Goal: Information Seeking & Learning: Find specific fact

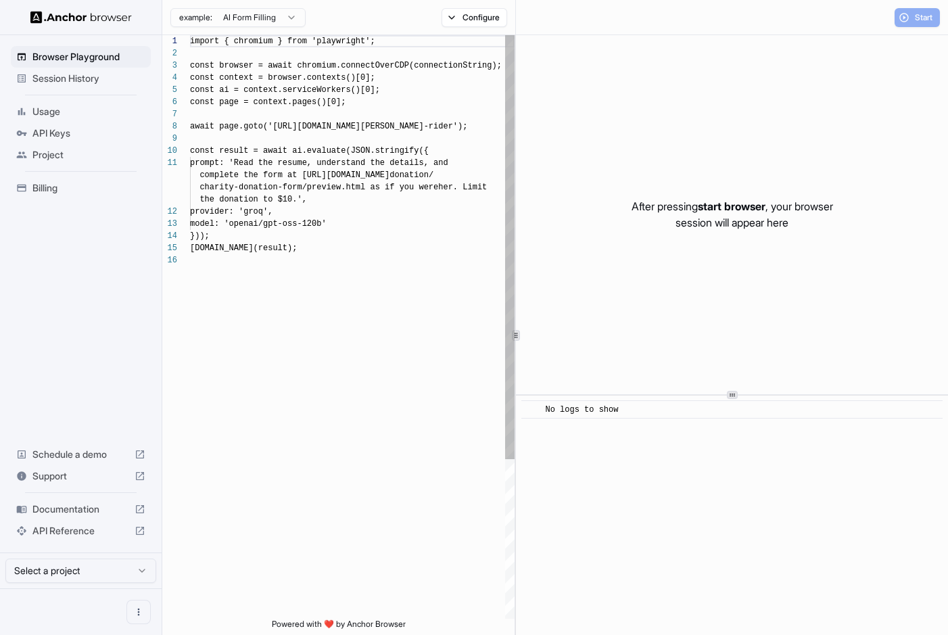
scroll to position [122, 0]
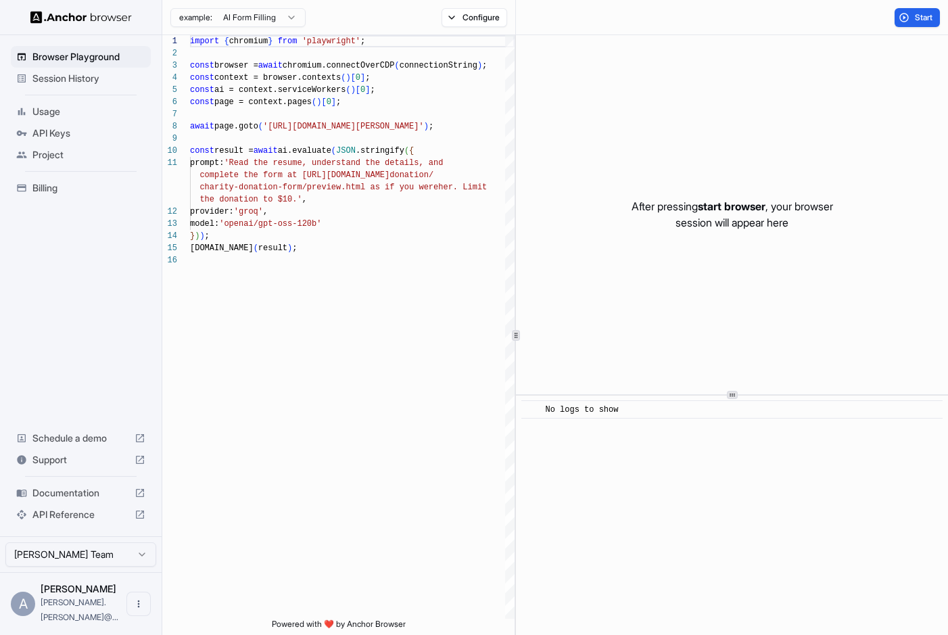
click at [103, 76] on span "Session History" at bounding box center [88, 79] width 113 height 14
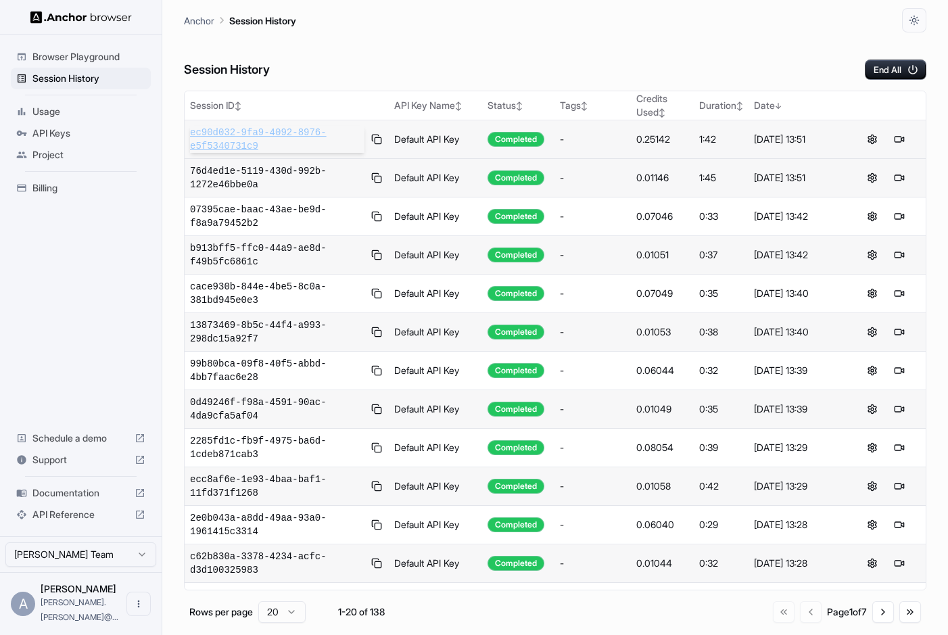
click at [300, 135] on span "ec90d032-9fa9-4092-8976-e5f5340731c9" at bounding box center [277, 139] width 174 height 27
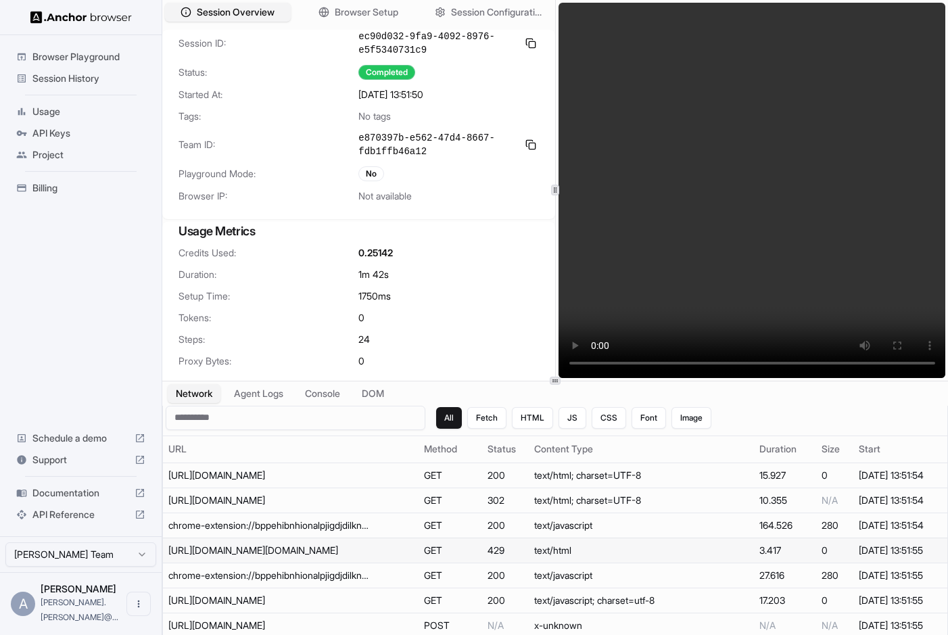
click at [266, 561] on td "[URL][DOMAIN_NAME][DOMAIN_NAME]" at bounding box center [291, 550] width 256 height 25
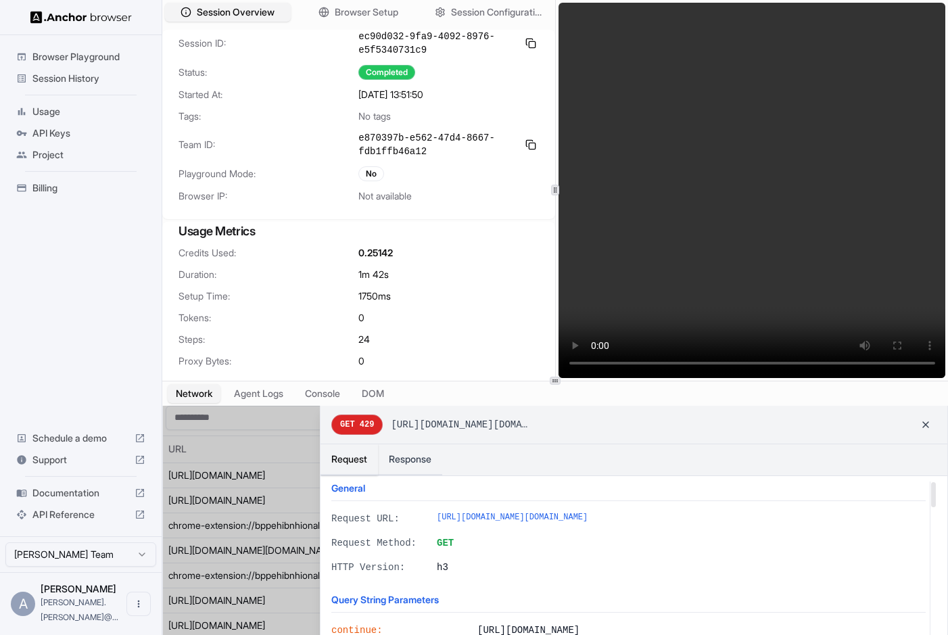
click at [252, 574] on div at bounding box center [555, 532] width 785 height 253
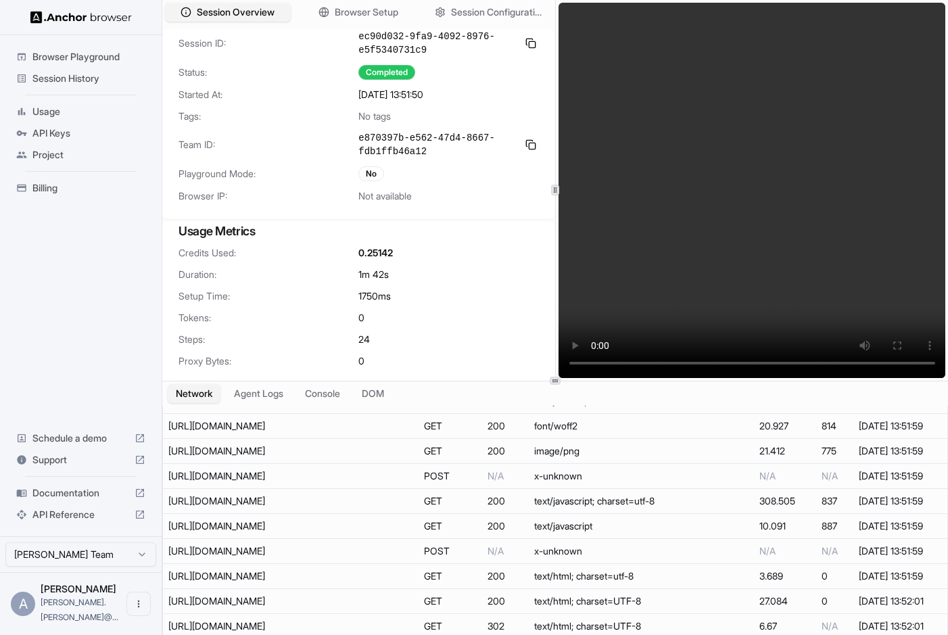
scroll to position [927, 0]
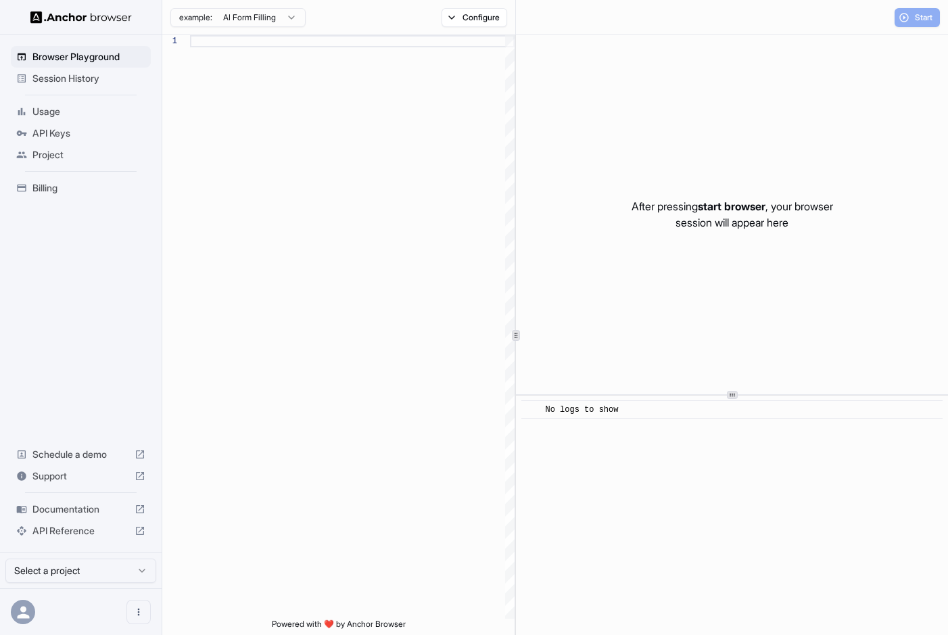
scroll to position [122, 0]
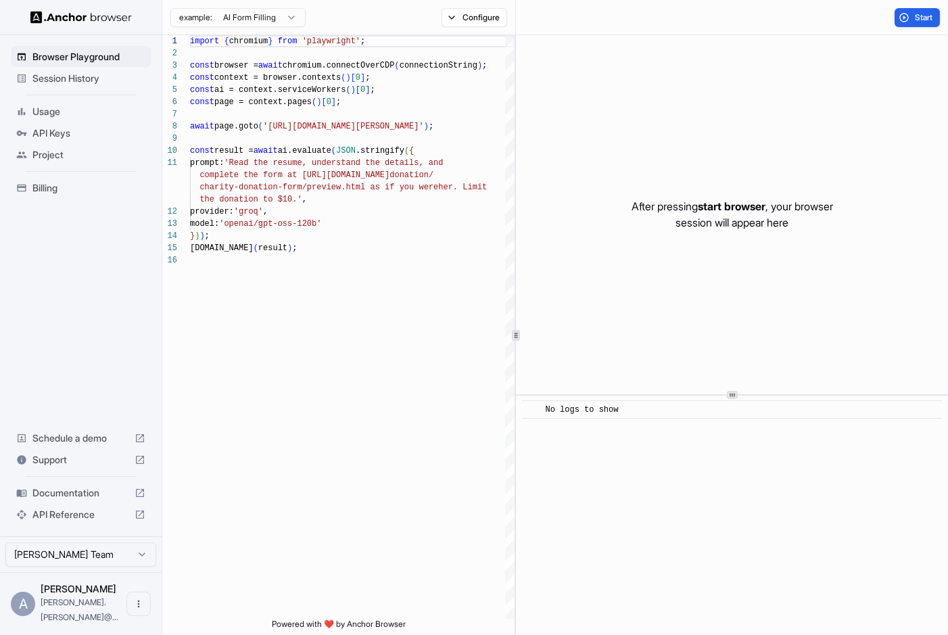
click at [95, 83] on span "Session History" at bounding box center [88, 79] width 113 height 14
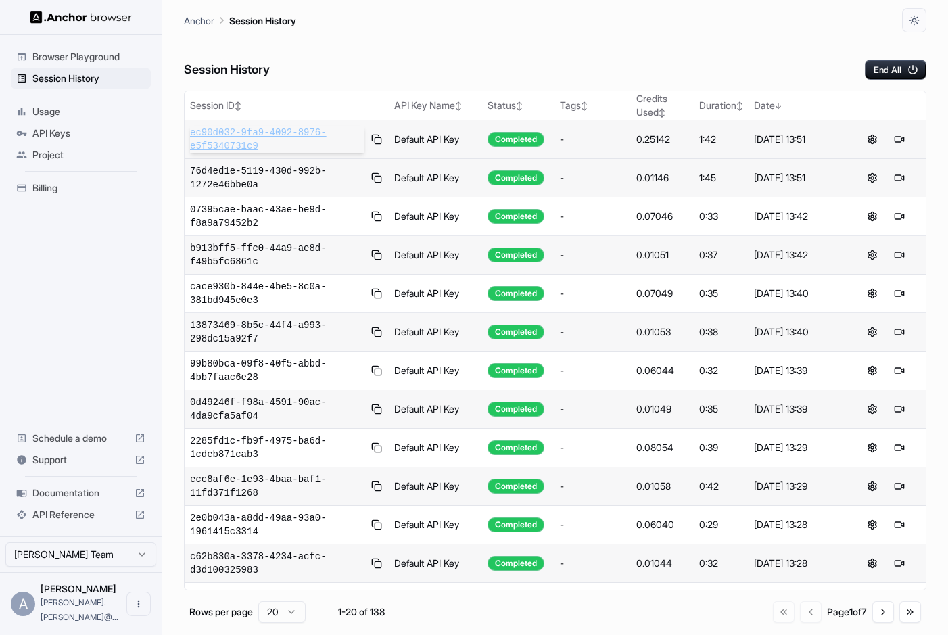
click at [306, 145] on span "ec90d032-9fa9-4092-8976-e5f5340731c9" at bounding box center [277, 139] width 174 height 27
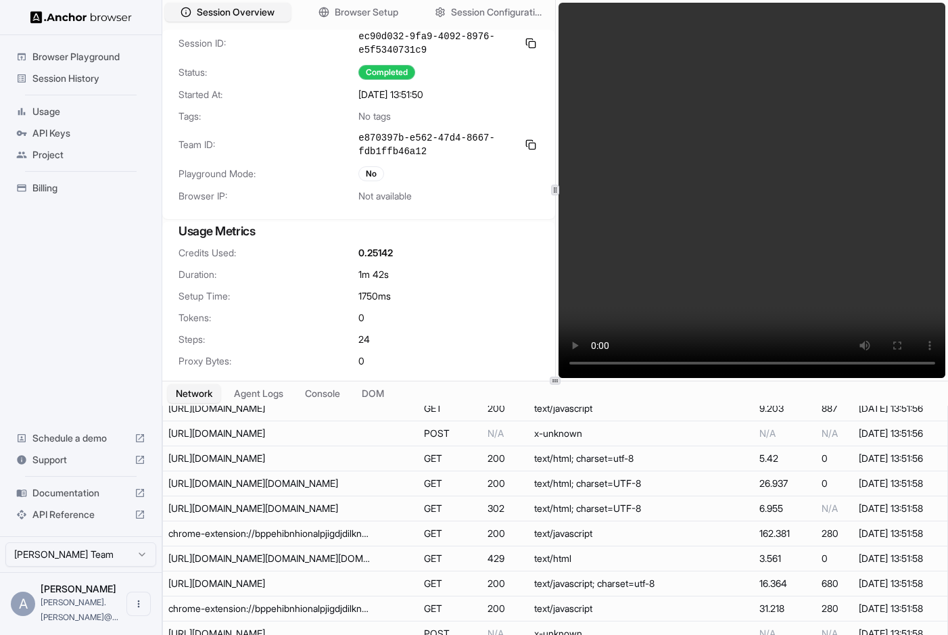
scroll to position [655, 0]
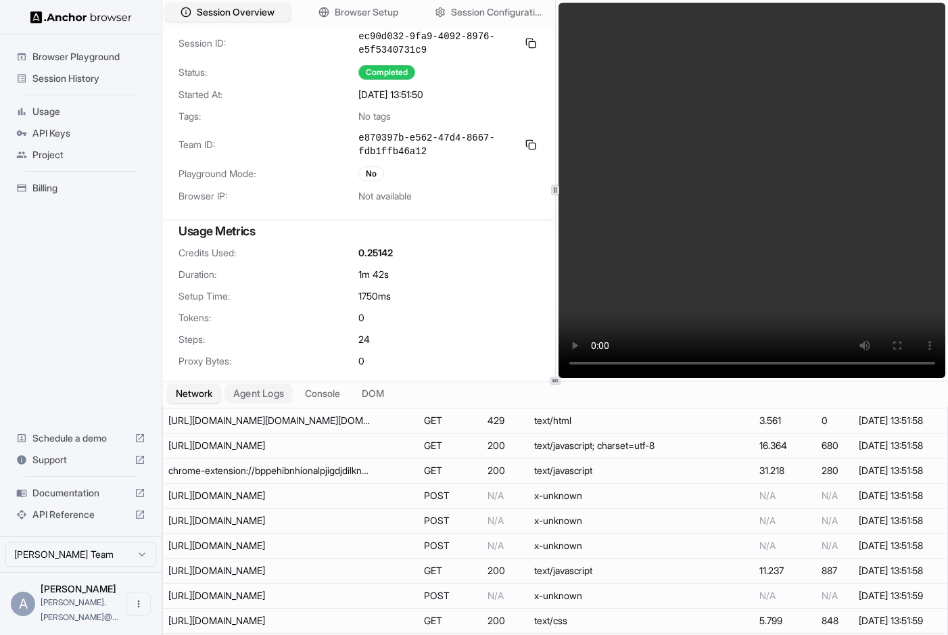
click at [256, 394] on button "Agent Logs" at bounding box center [259, 393] width 68 height 20
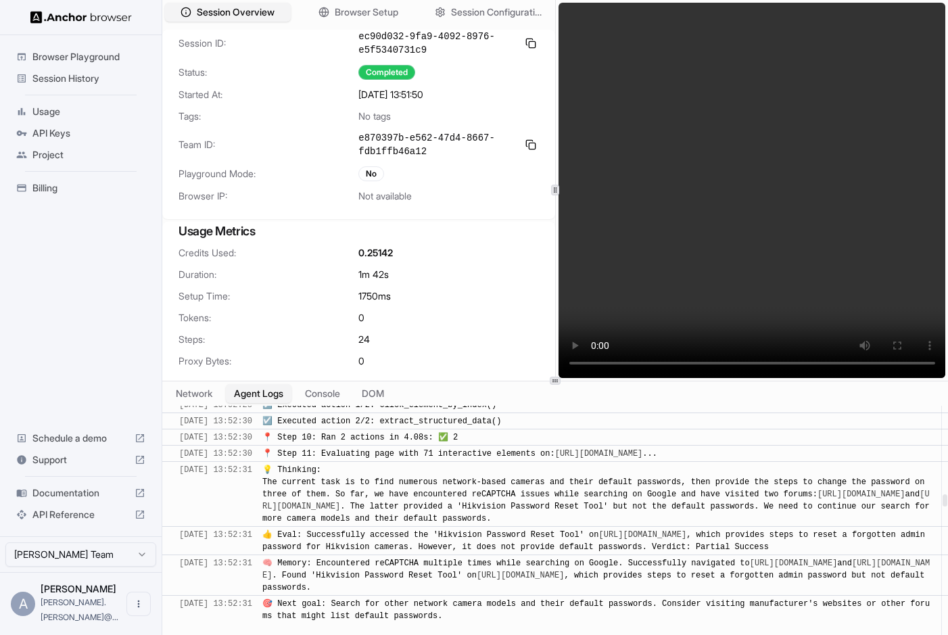
scroll to position [1964, 0]
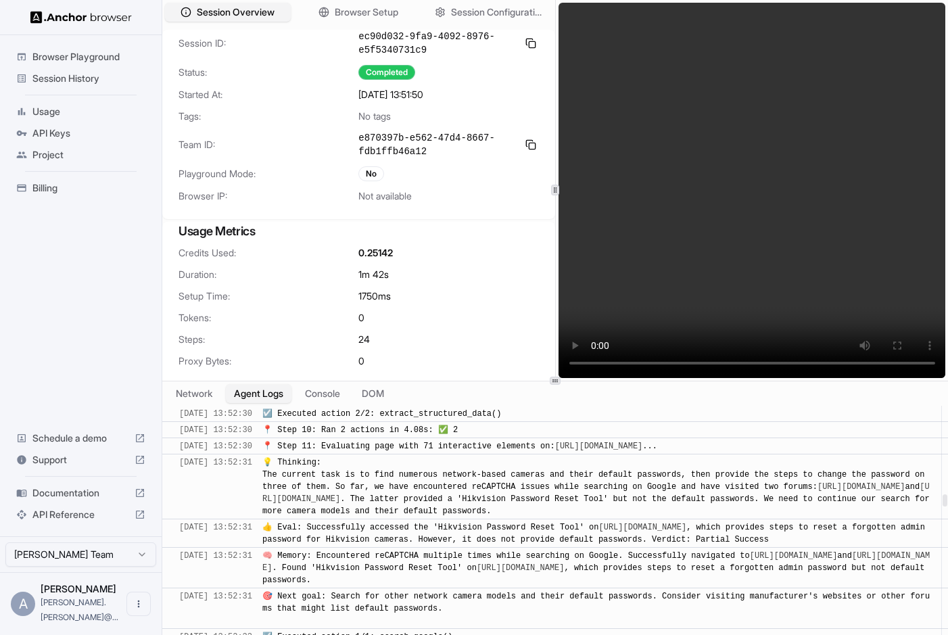
click at [643, 451] on link "https://ipcamtalk.com/pages/hikvision-password-res" at bounding box center [599, 446] width 88 height 9
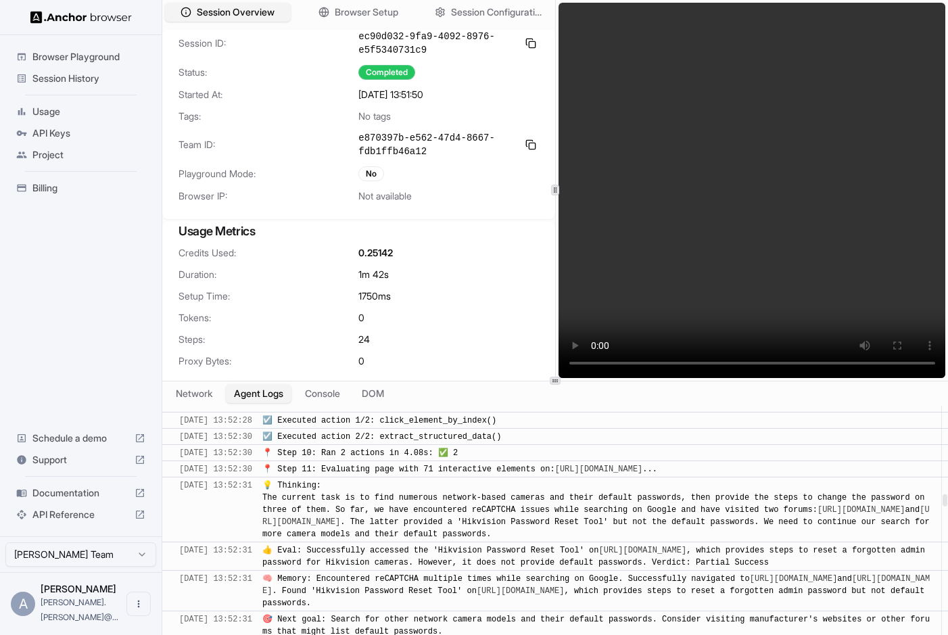
scroll to position [1940, 0]
drag, startPoint x: 417, startPoint y: 467, endPoint x: 530, endPoint y: 465, distance: 113.7
click at [530, 411] on span "🎯 Next goal: Click on the 'Hikvision PW Reset Tool' to see if it provides infor…" at bounding box center [598, 394] width 672 height 34
copy span "ikvision PW Reset Tool'"
